Goal: Transaction & Acquisition: Subscribe to service/newsletter

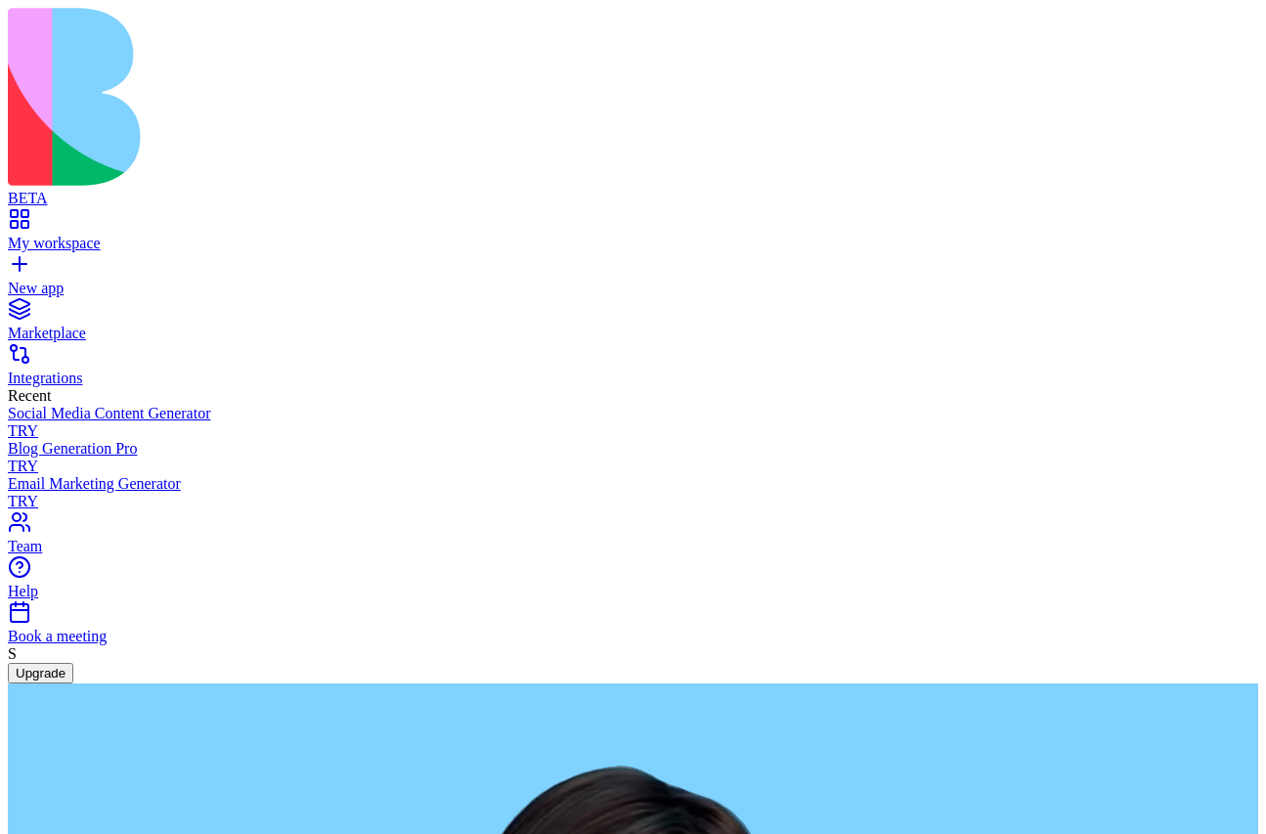
click at [73, 683] on button "Upgrade" at bounding box center [41, 673] width 66 height 21
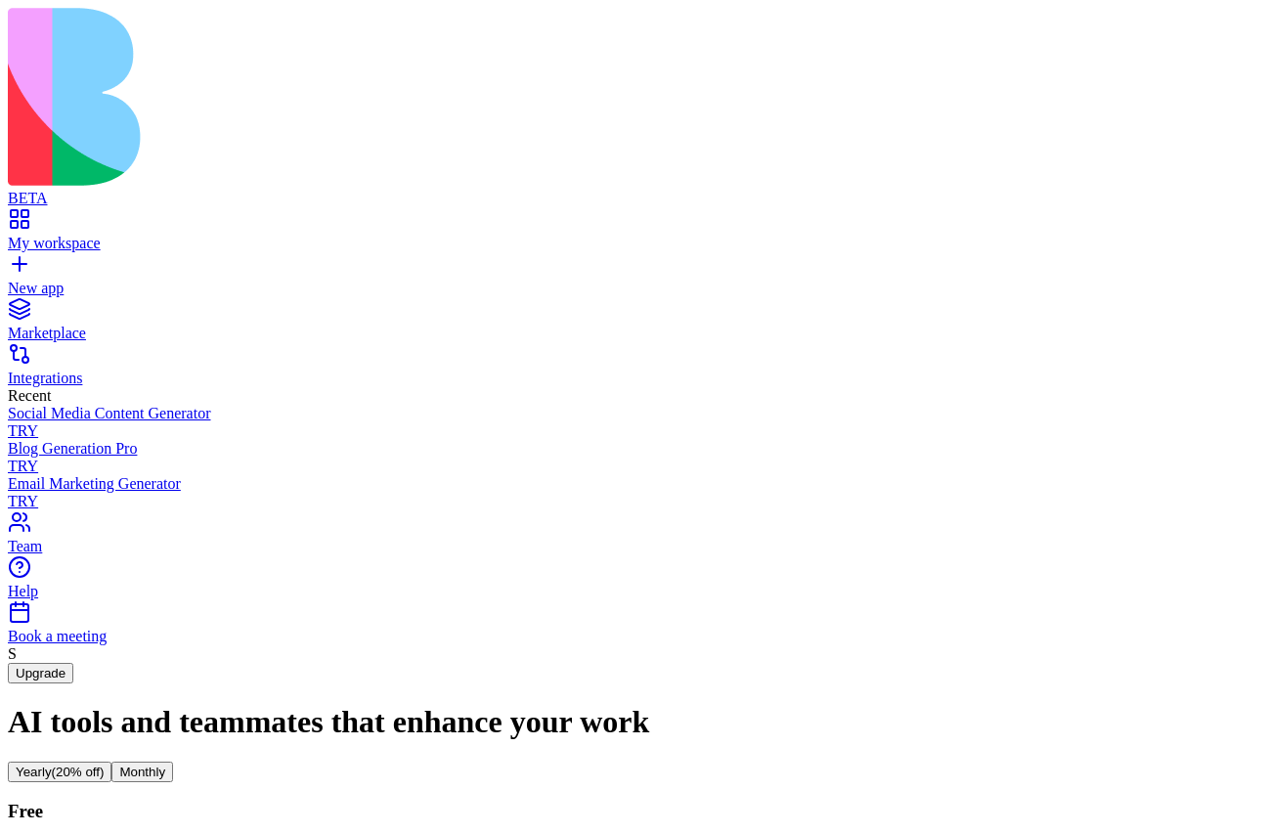
click at [173, 762] on button "Monthly" at bounding box center [142, 772] width 62 height 21
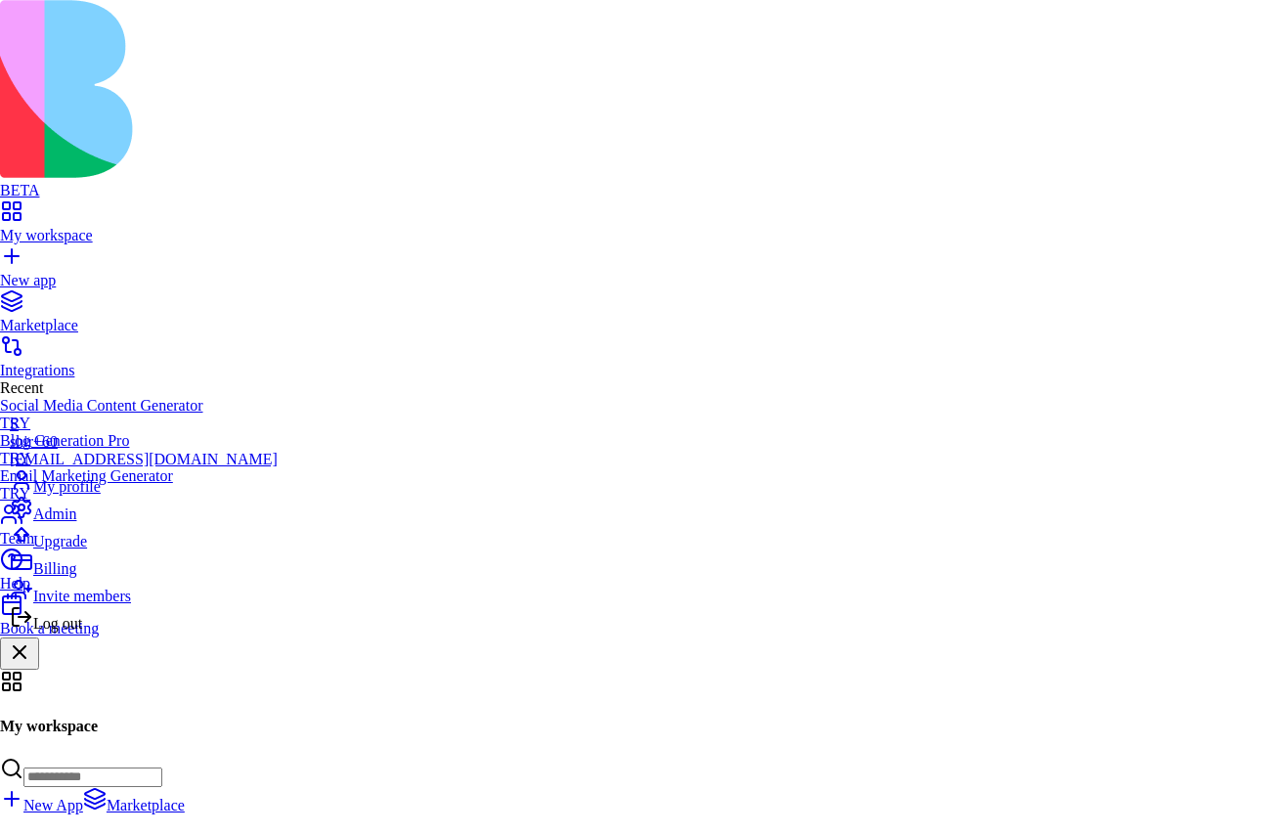
click at [72, 577] on span "Billing" at bounding box center [54, 568] width 43 height 17
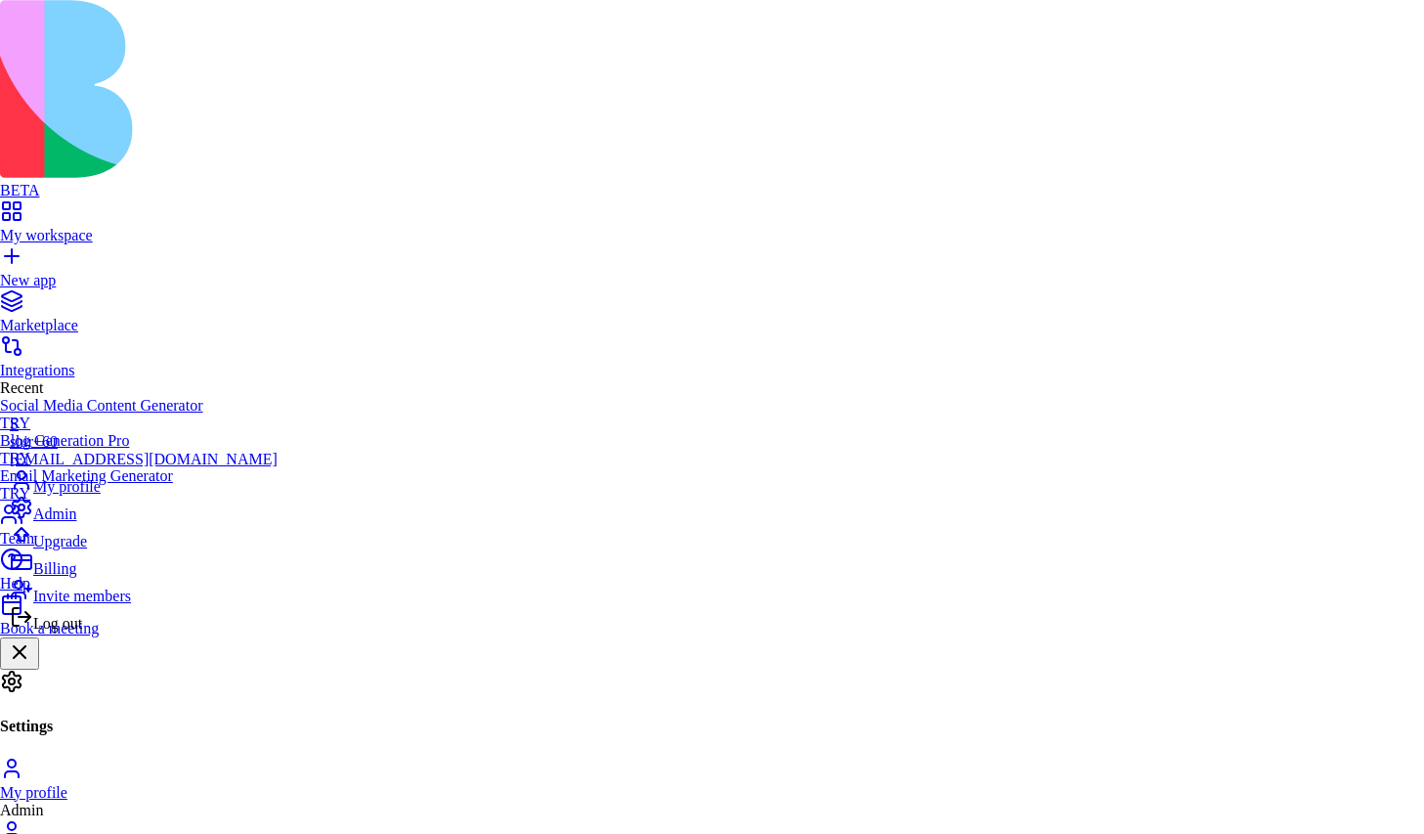
click at [131, 550] on div "Upgrade" at bounding box center [144, 536] width 268 height 27
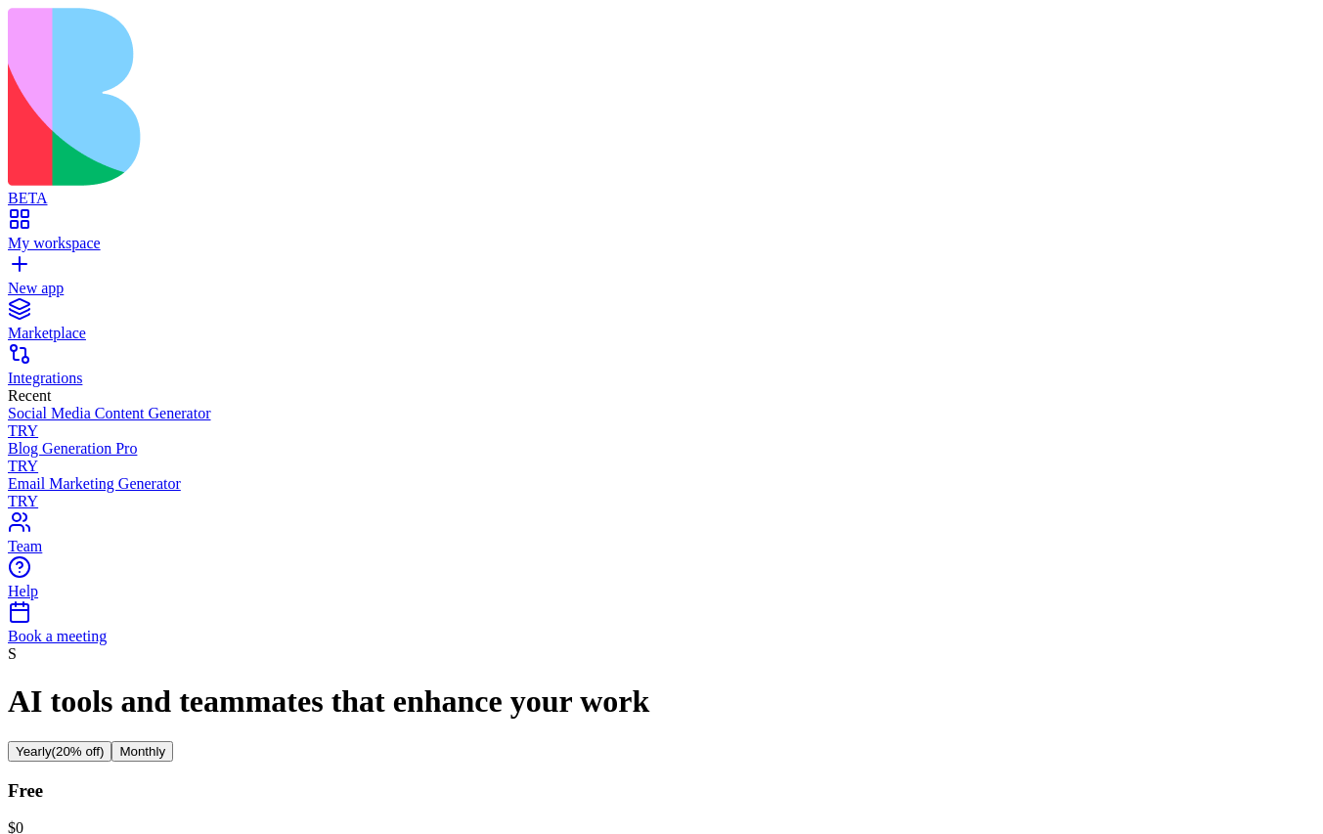
scroll to position [29, 0]
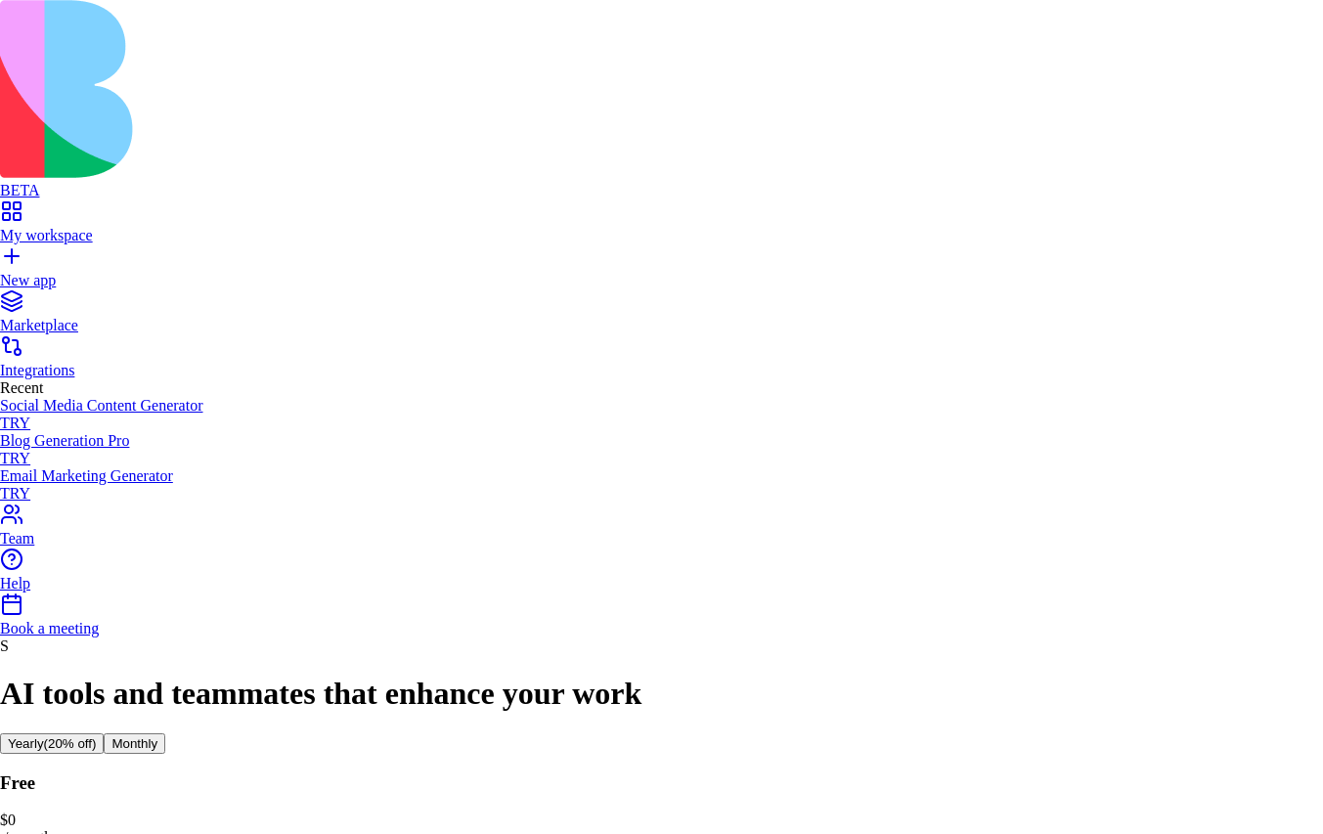
drag, startPoint x: 699, startPoint y: 402, endPoint x: 631, endPoint y: 349, distance: 86.4
drag, startPoint x: 224, startPoint y: 541, endPoint x: 579, endPoint y: 366, distance: 395.7
drag, startPoint x: 579, startPoint y: 366, endPoint x: 757, endPoint y: 343, distance: 179.4
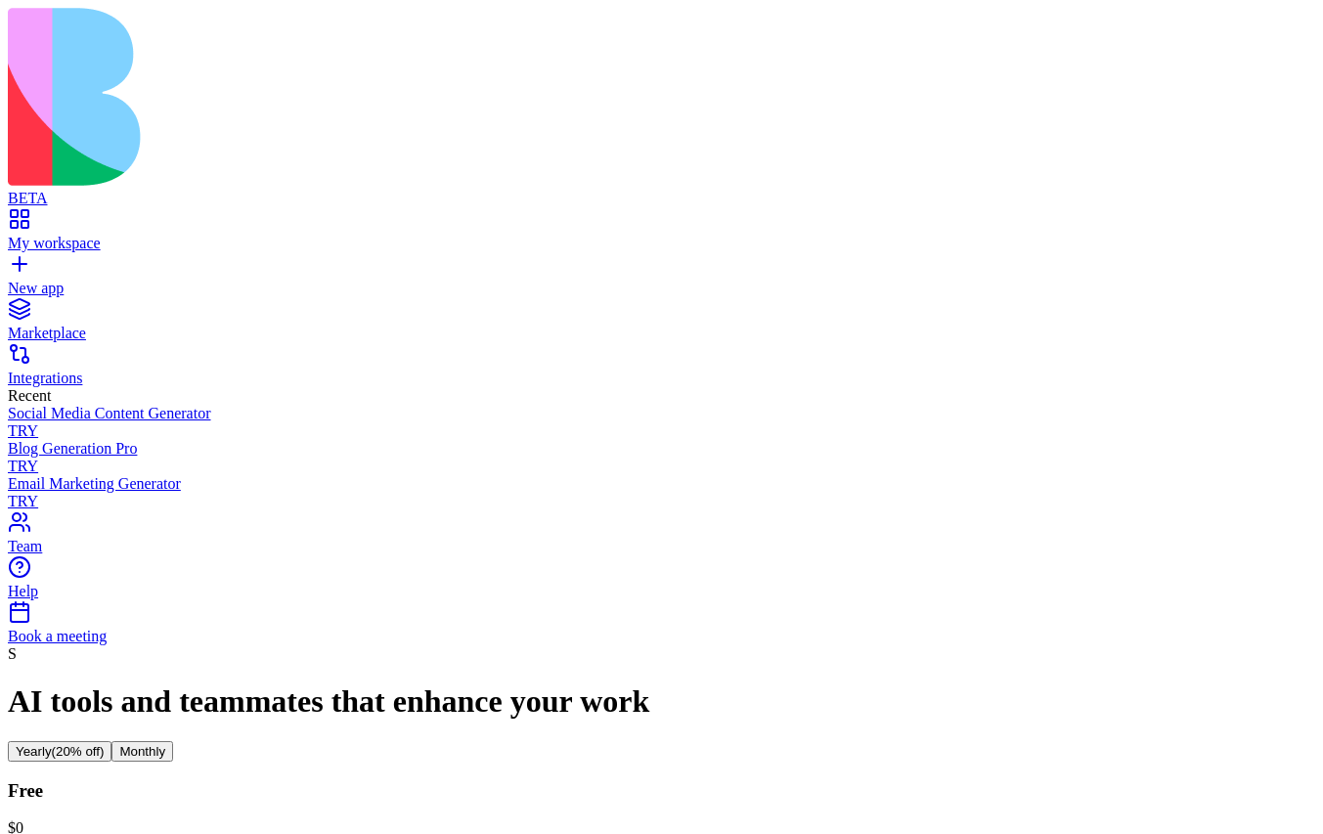
scroll to position [17, 0]
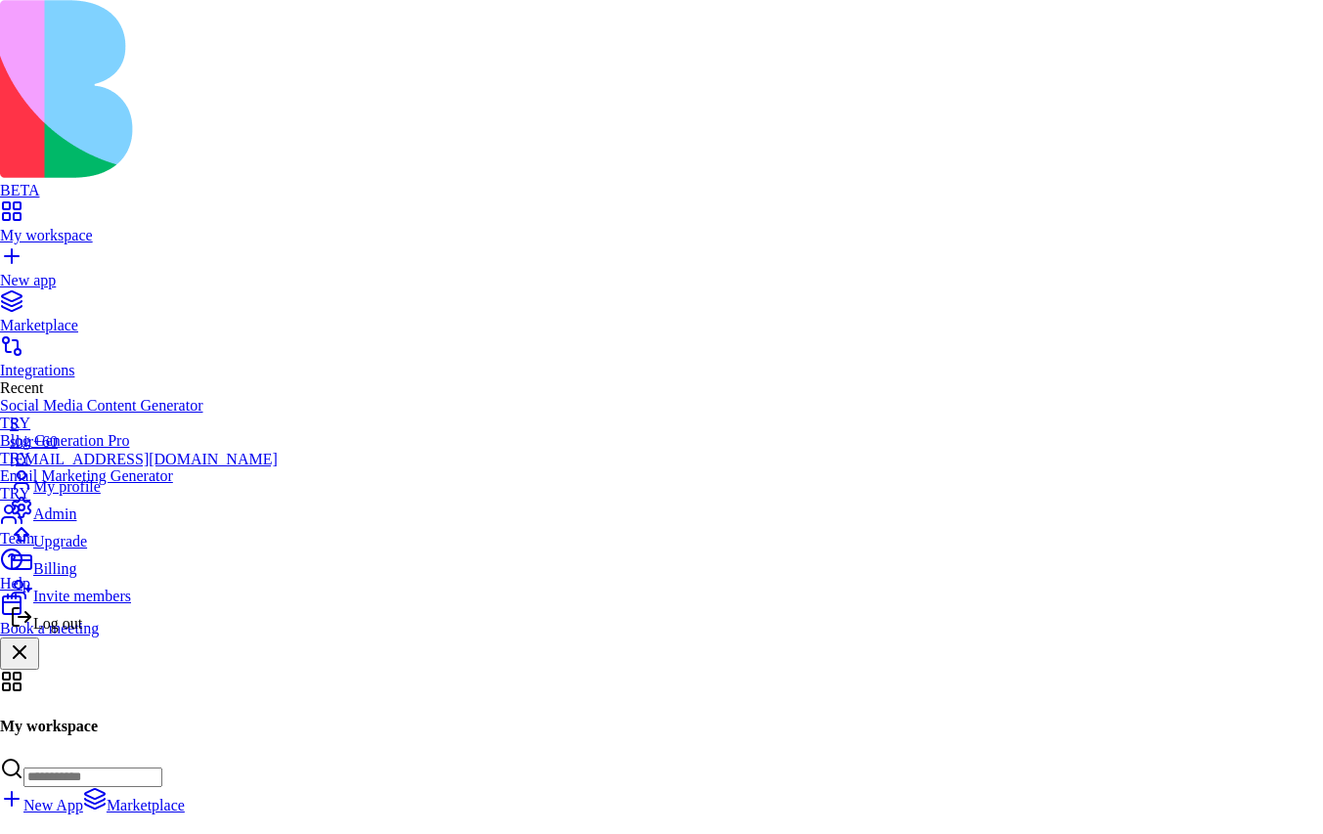
click at [76, 577] on span "Billing" at bounding box center [54, 568] width 43 height 17
click at [114, 550] on div "Upgrade" at bounding box center [144, 536] width 268 height 27
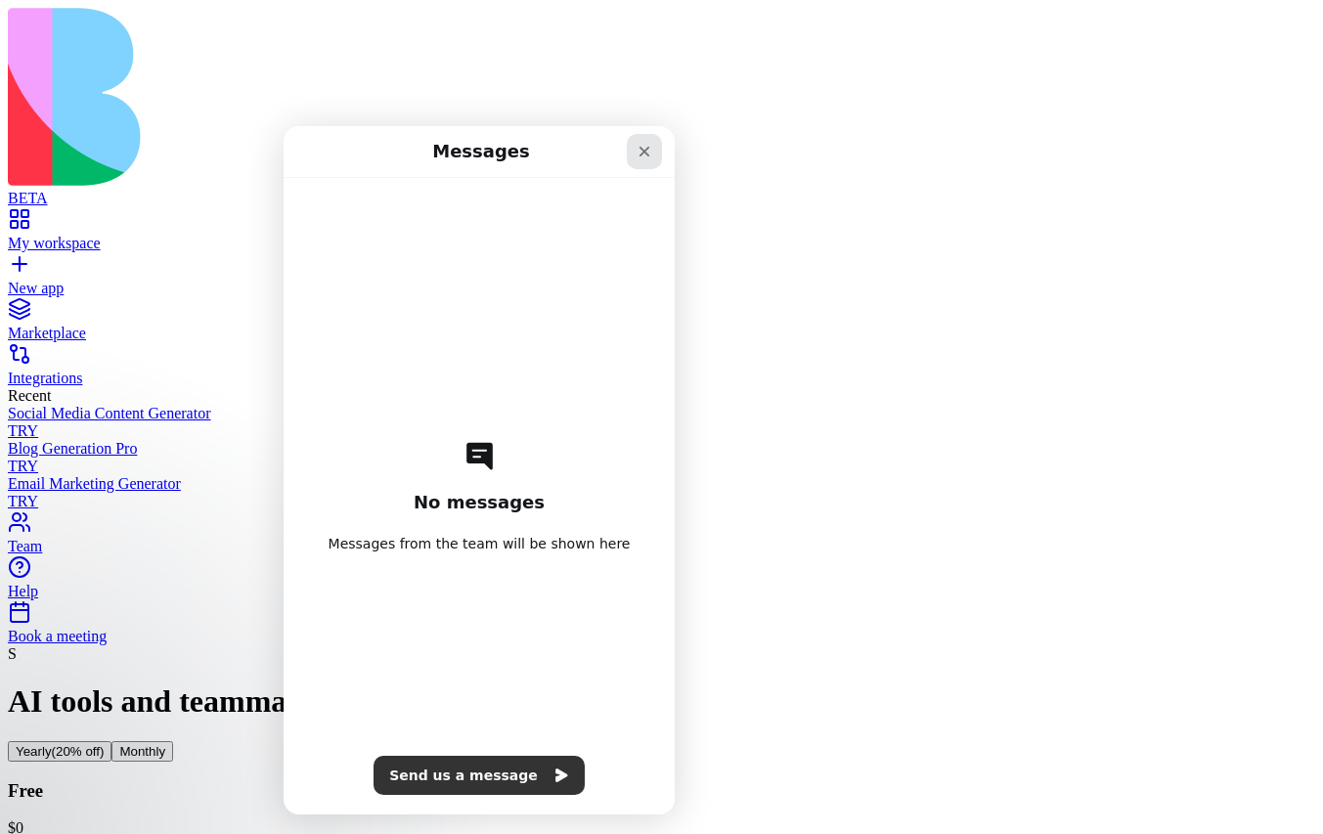
click at [645, 145] on icon "Close" at bounding box center [644, 152] width 16 height 16
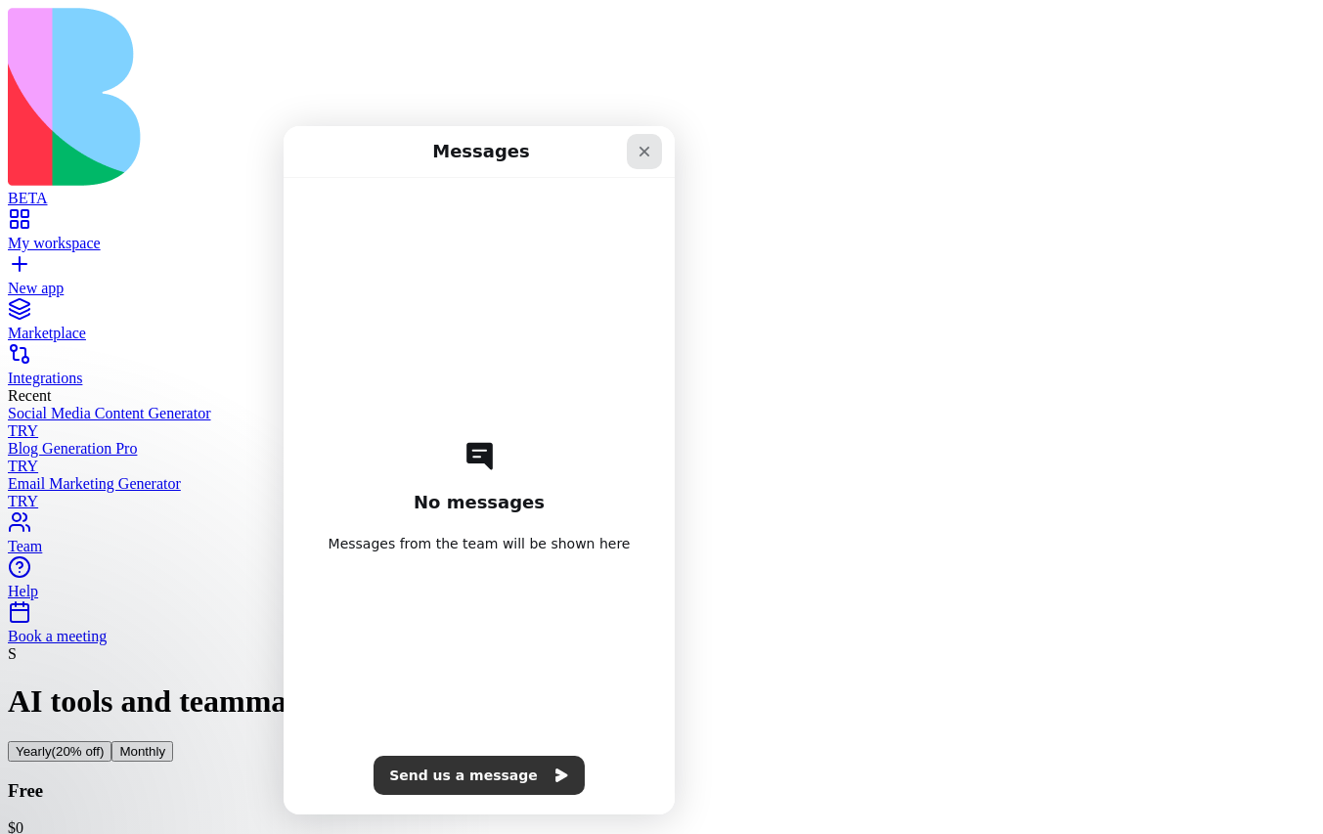
click at [653, 149] on div "Close" at bounding box center [644, 151] width 35 height 35
